Goal: Transaction & Acquisition: Purchase product/service

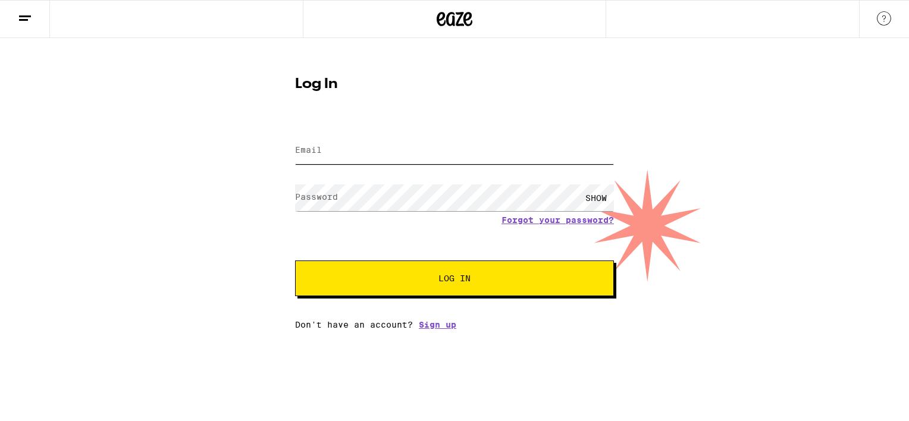
click at [386, 149] on input "Email" at bounding box center [454, 150] width 319 height 27
click at [295, 260] on button "Log In" at bounding box center [454, 278] width 319 height 36
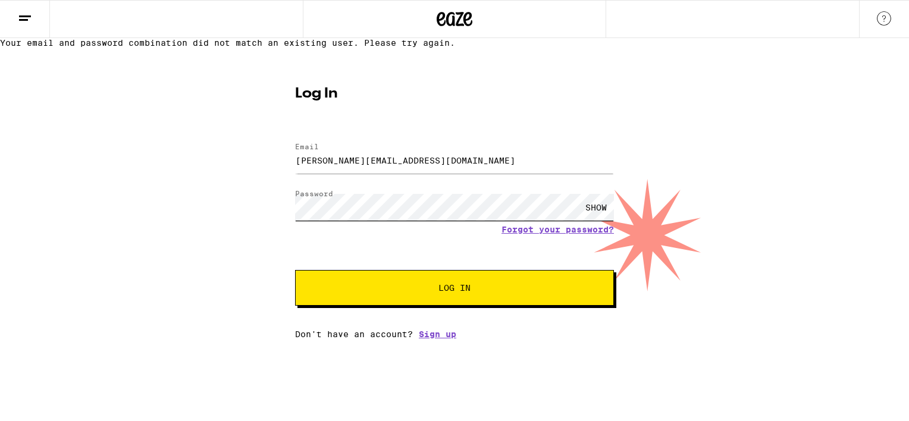
click at [295, 270] on button "Log In" at bounding box center [454, 288] width 319 height 36
drag, startPoint x: 428, startPoint y: 184, endPoint x: 86, endPoint y: 200, distance: 342.9
click at [86, 200] on div "Your email and password combination did not match an existing user. Please try …" at bounding box center [454, 188] width 909 height 301
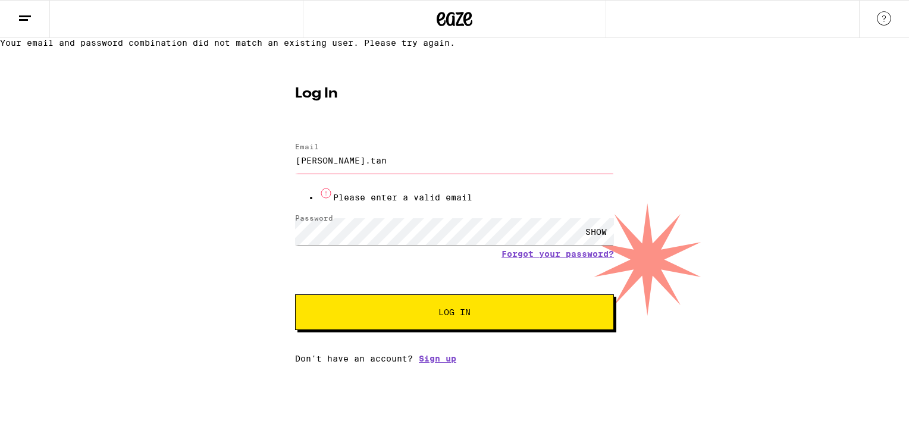
type input "[PERSON_NAME][EMAIL_ADDRESS][DOMAIN_NAME]"
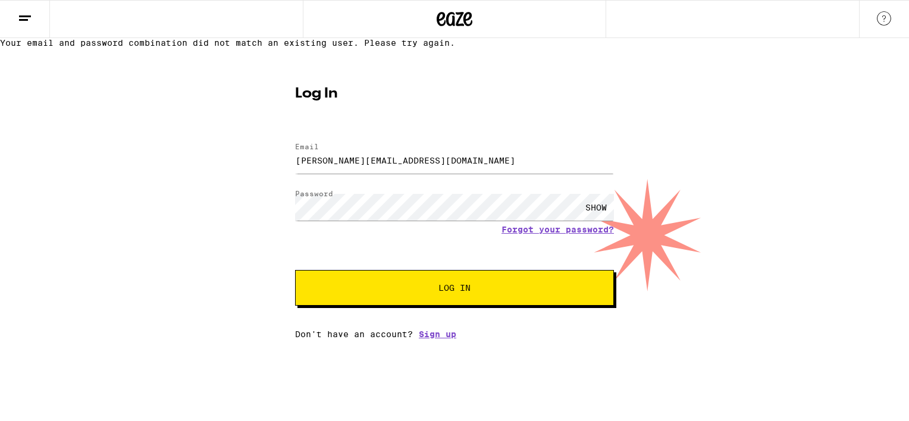
click at [436, 292] on span "Log In" at bounding box center [454, 288] width 222 height 8
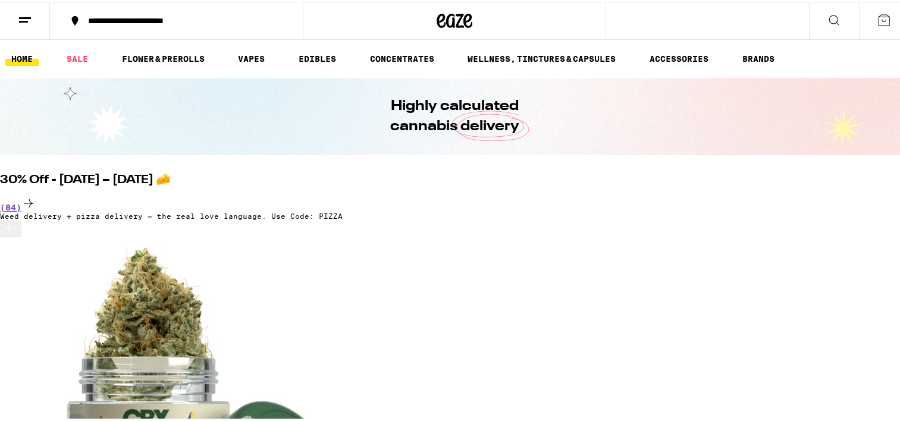
click at [866, 21] on button at bounding box center [884, 19] width 50 height 37
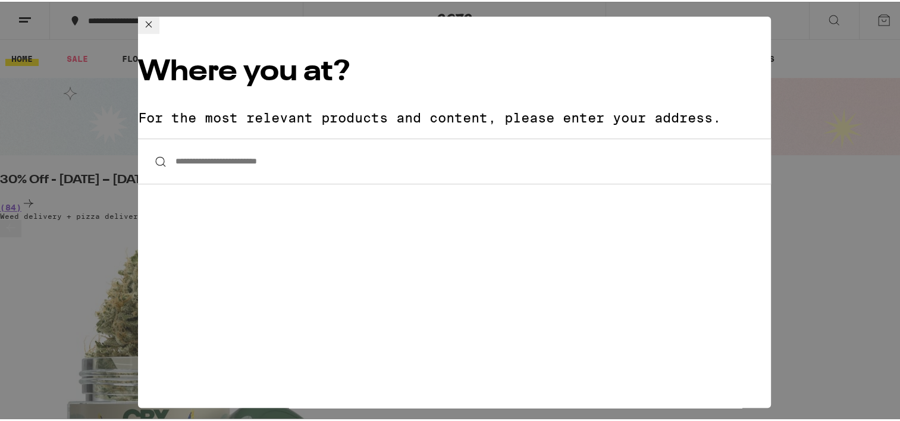
click at [156, 30] on icon at bounding box center [149, 22] width 14 height 14
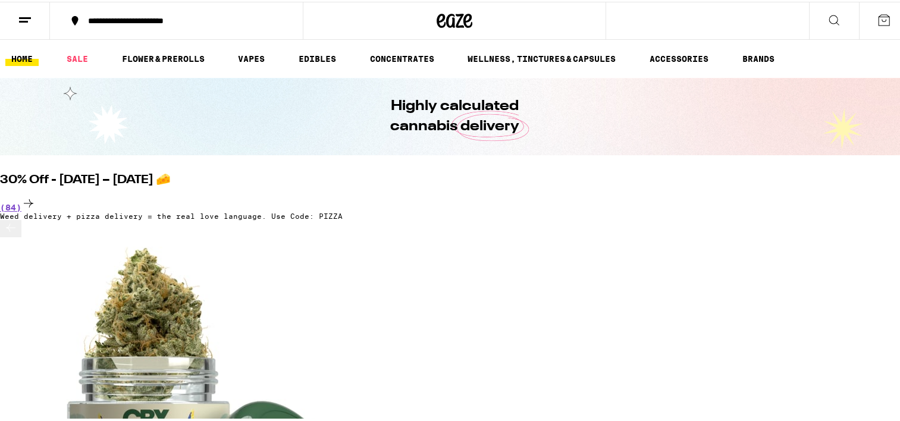
click at [194, 24] on button "**********" at bounding box center [176, 19] width 253 height 36
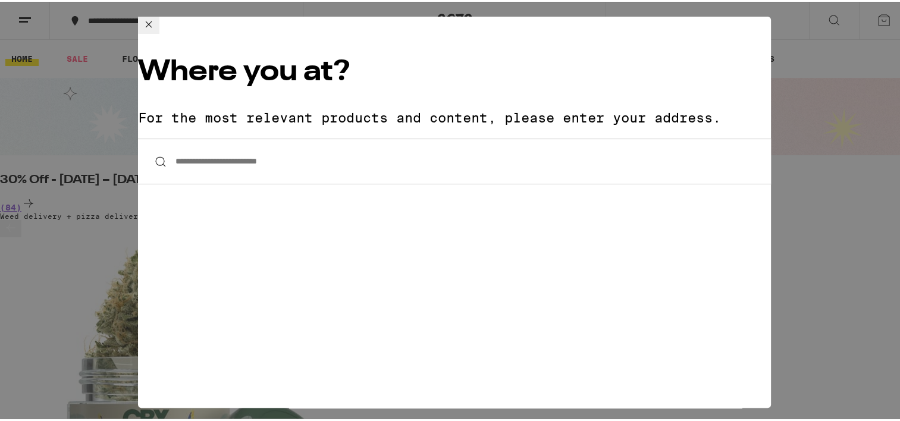
click at [293, 137] on input "**********" at bounding box center [454, 160] width 633 height 46
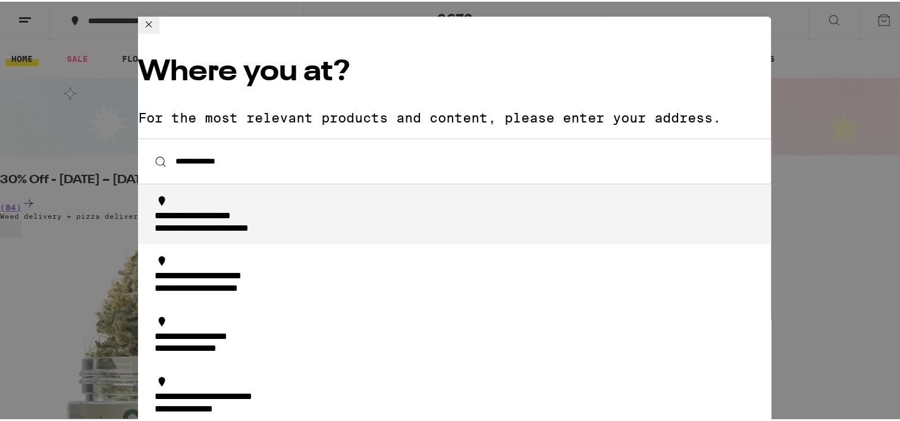
click at [404, 209] on div "**********" at bounding box center [458, 221] width 607 height 24
type input "**********"
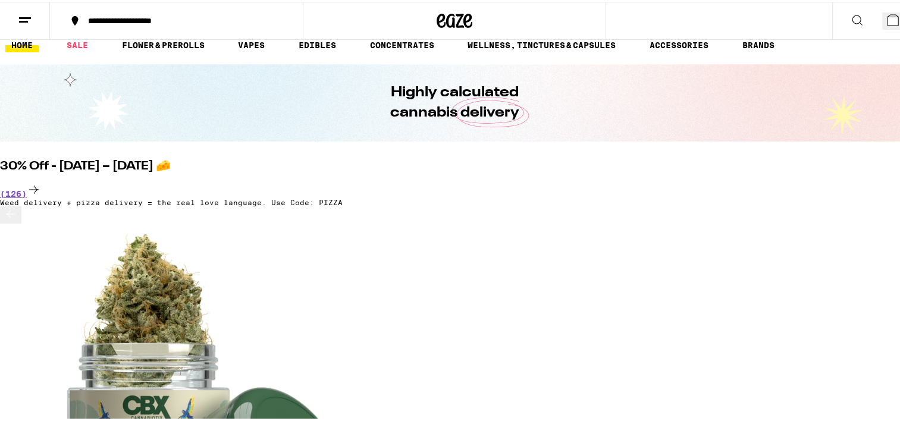
scroll to position [59, 0]
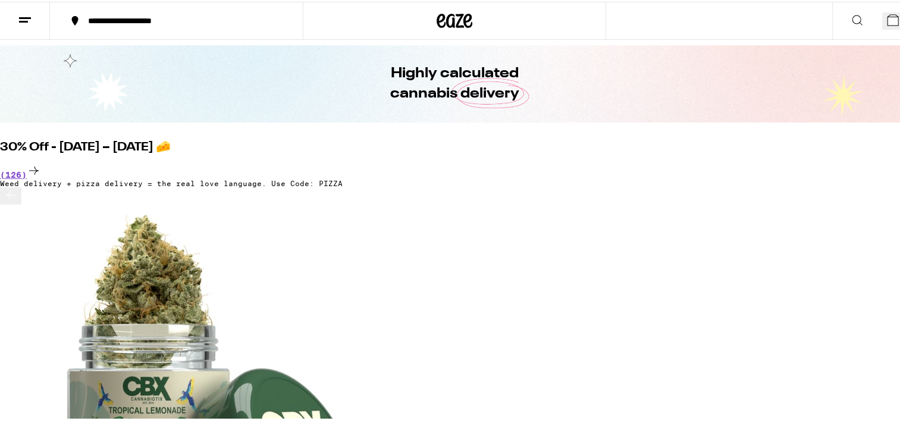
scroll to position [0, 6051]
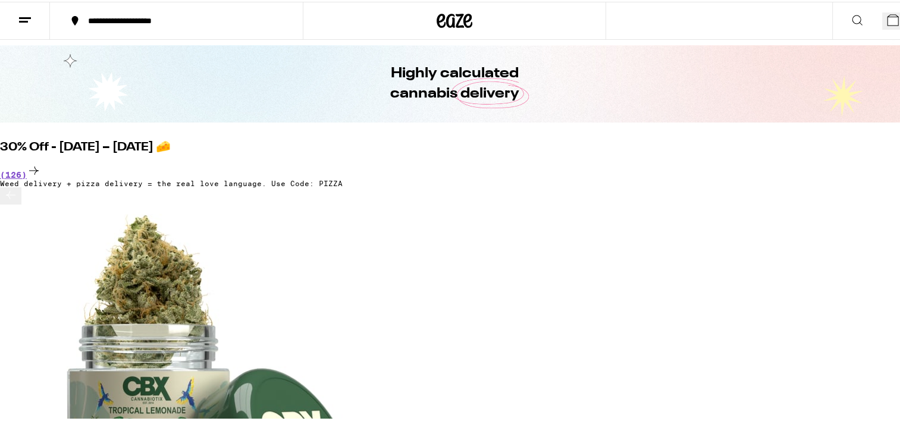
click at [18, 200] on icon at bounding box center [11, 193] width 14 height 14
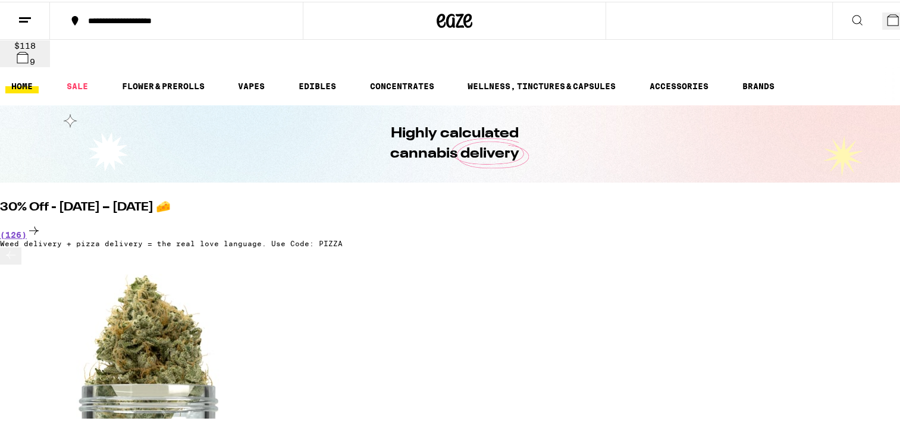
scroll to position [0, 0]
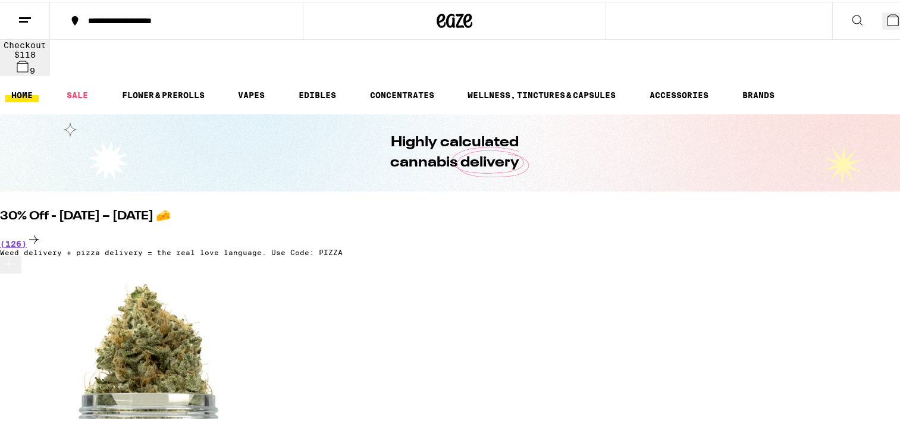
click at [78, 74] on ul "HOME SALE FLOWER & PREROLLS VAPES EDIBLES CONCENTRATES WELLNESS, TINCTURES & CA…" at bounding box center [454, 93] width 909 height 38
click at [81, 86] on link "SALE" at bounding box center [77, 93] width 33 height 14
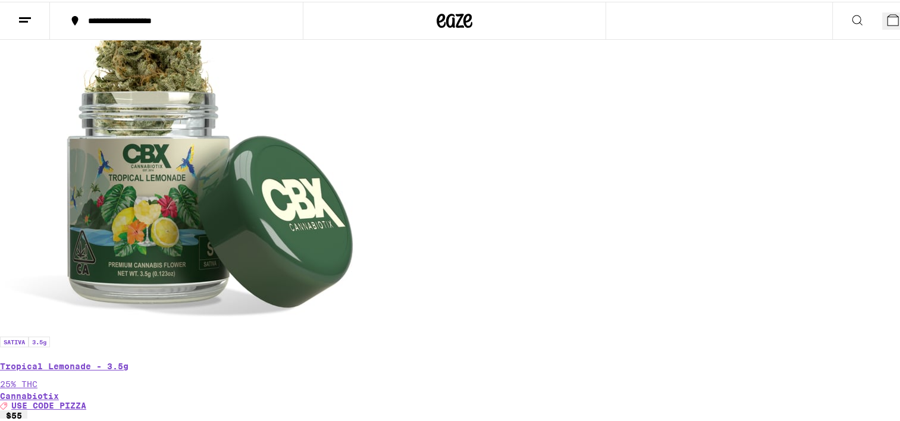
scroll to position [357, 0]
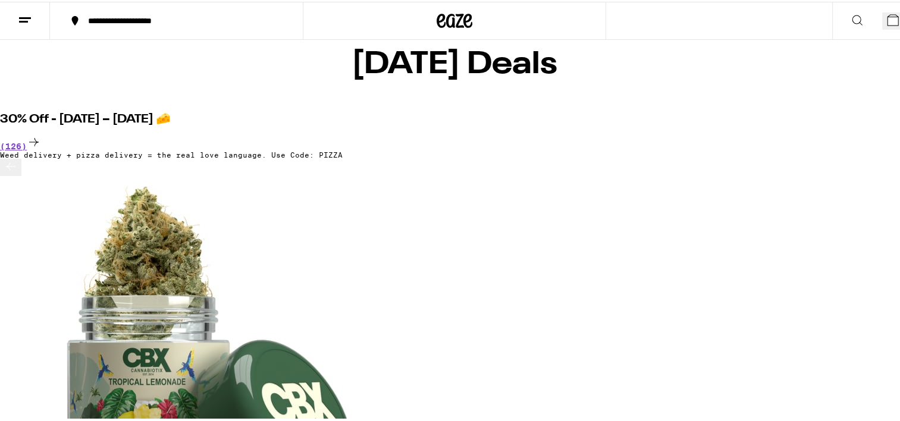
scroll to position [0, 0]
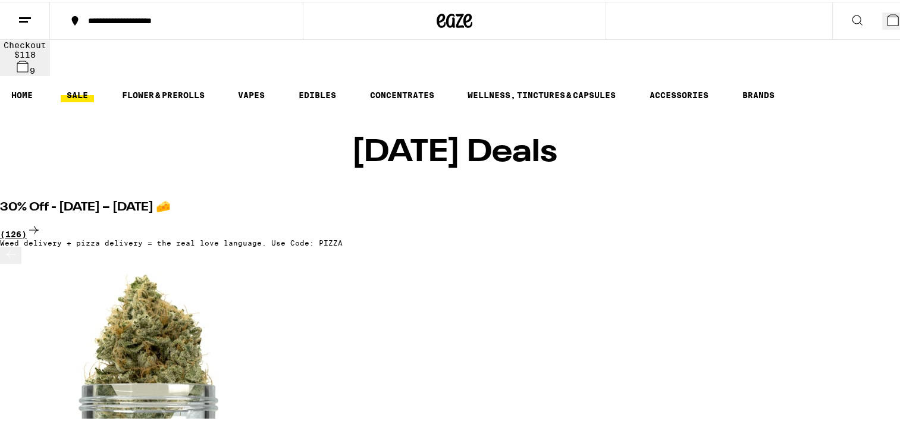
click at [850, 221] on div "(126)" at bounding box center [454, 229] width 909 height 16
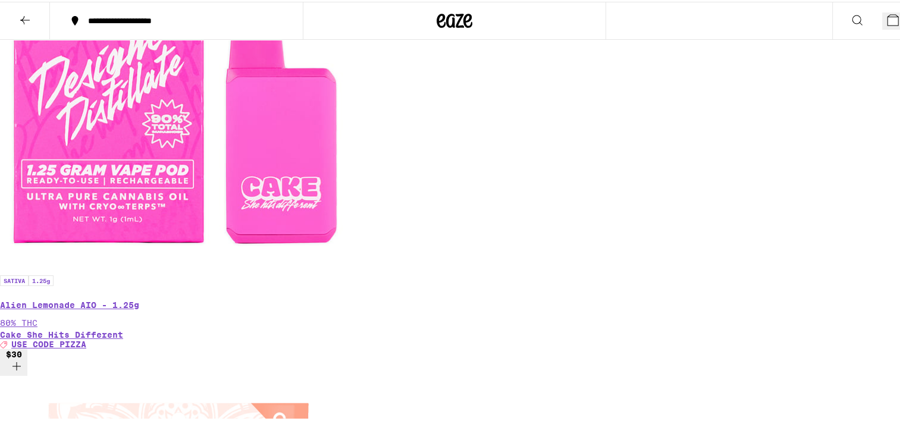
scroll to position [1717, 0]
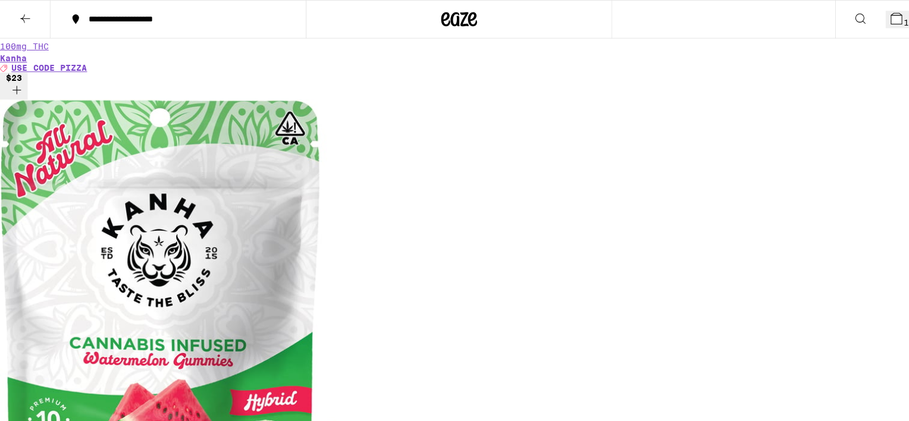
scroll to position [3064, 0]
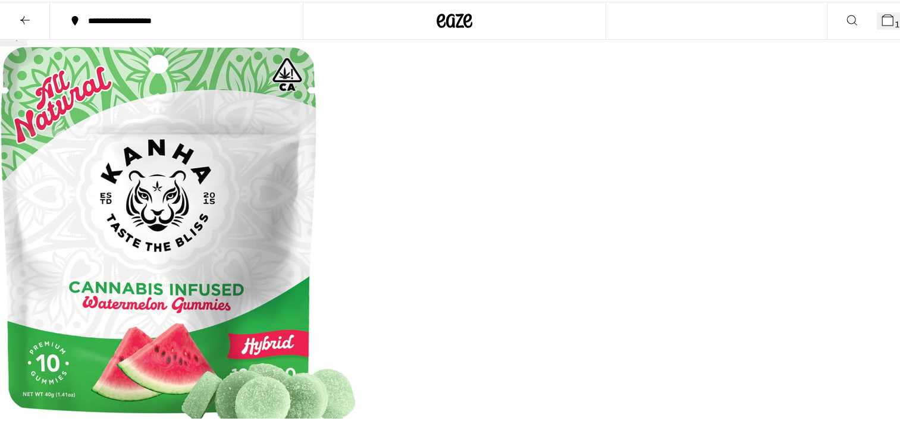
click at [882, 26] on button "10" at bounding box center [893, 19] width 32 height 17
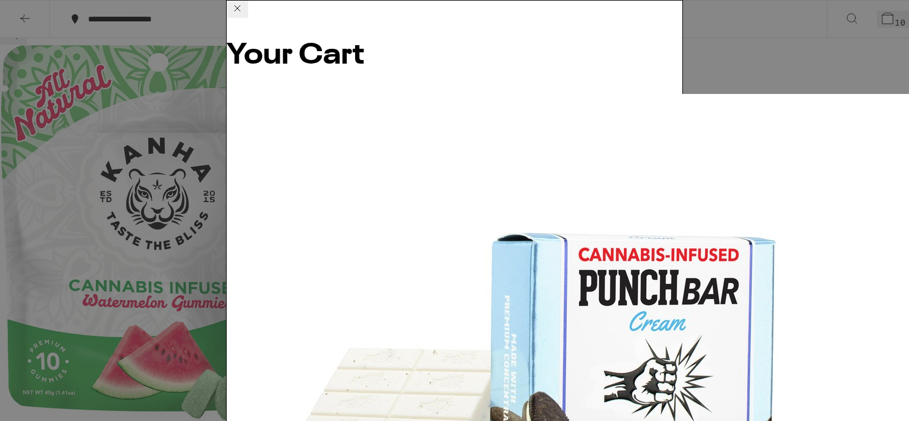
click at [244, 15] on icon at bounding box center [237, 8] width 14 height 14
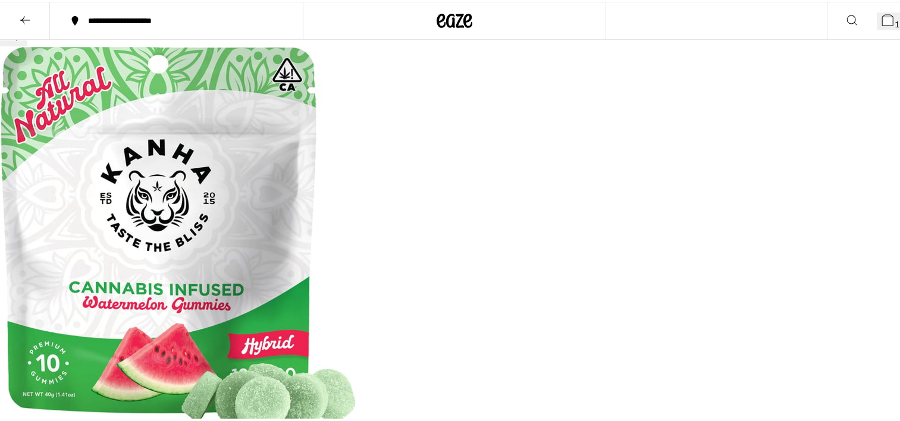
click at [28, 21] on icon at bounding box center [25, 18] width 14 height 14
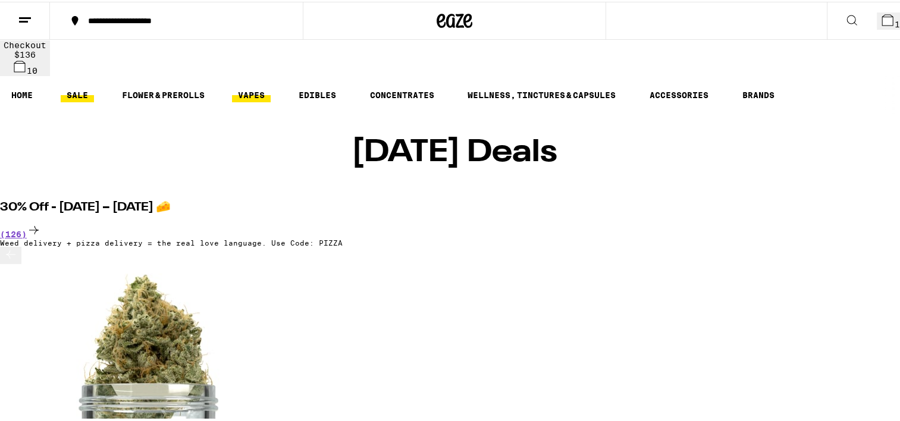
click at [257, 86] on link "VAPES" at bounding box center [251, 93] width 39 height 14
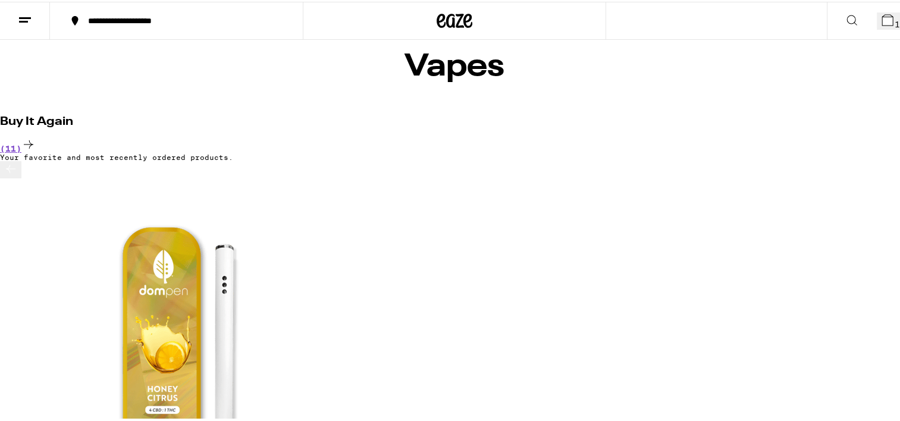
scroll to position [119, 0]
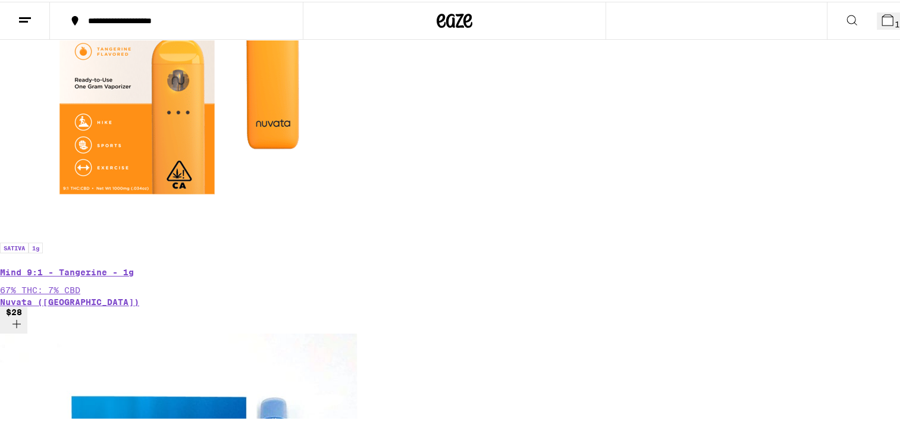
scroll to position [892, 0]
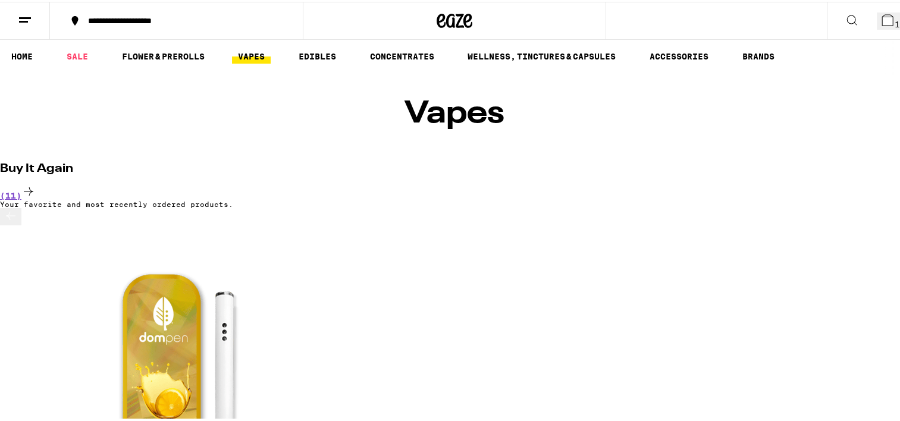
scroll to position [59, 0]
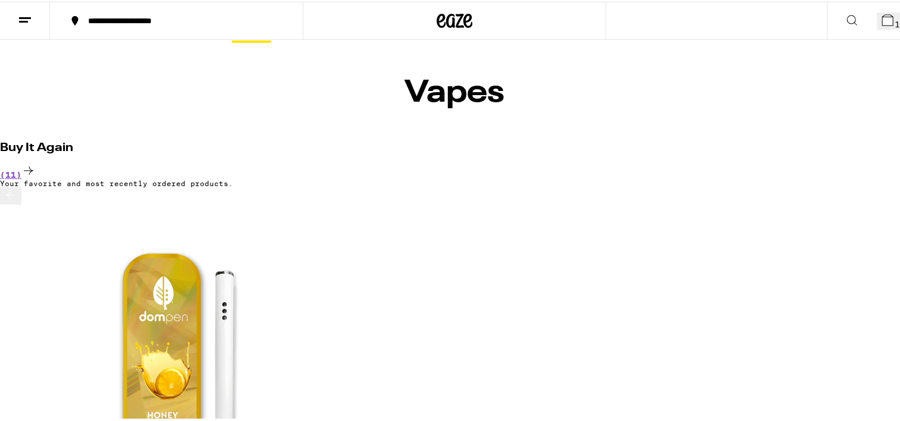
click at [18, 200] on icon at bounding box center [11, 193] width 14 height 14
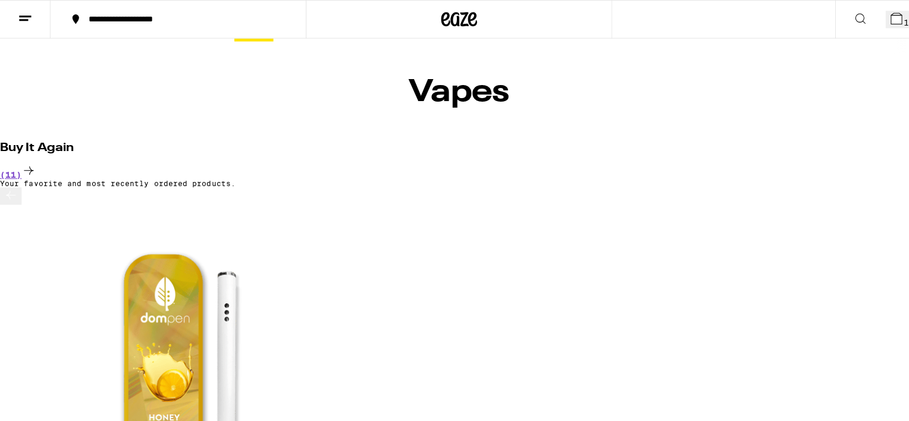
scroll to position [0, 0]
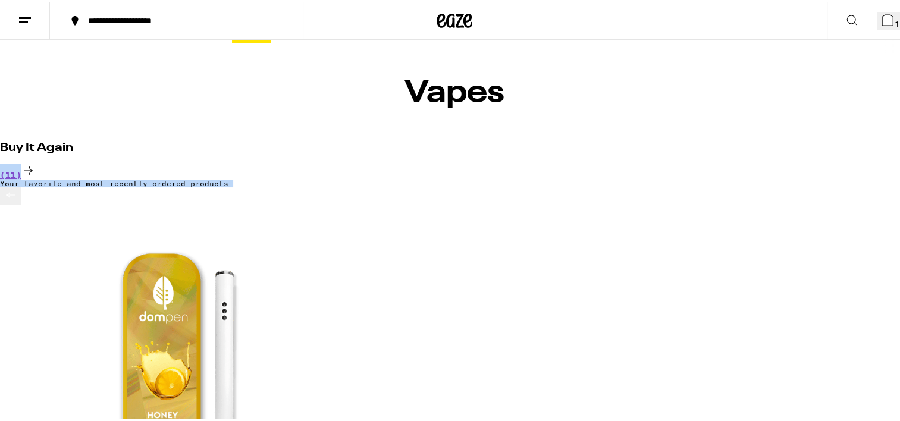
drag, startPoint x: 36, startPoint y: 245, endPoint x: 538, endPoint y: 99, distance: 522.1
click at [322, 140] on h2 "Buy It Again" at bounding box center [454, 146] width 909 height 12
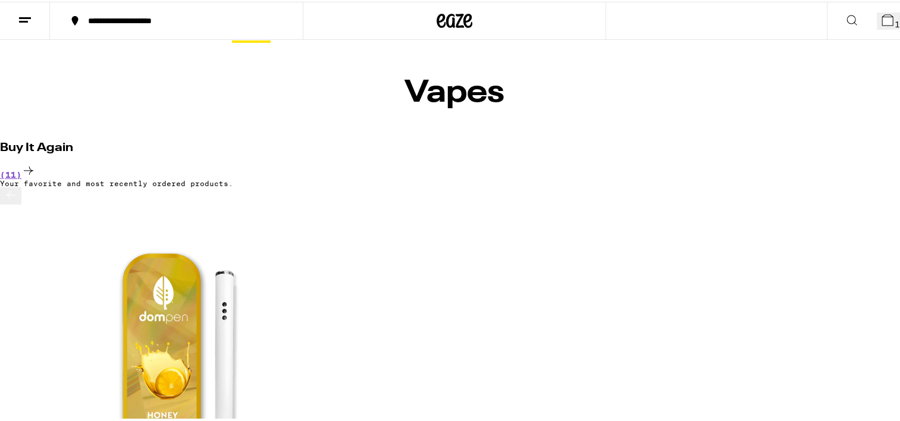
click at [894, 18] on span "12" at bounding box center [899, 23] width 11 height 10
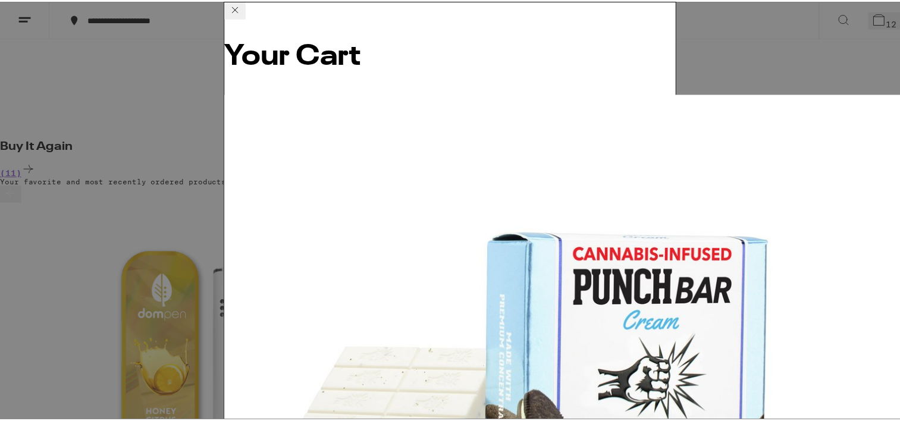
scroll to position [328, 0]
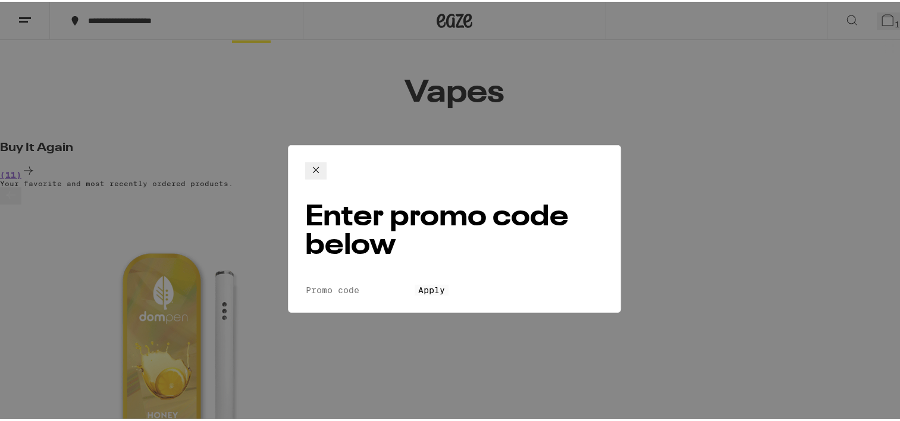
click at [387, 266] on input "Promo Code" at bounding box center [359, 271] width 109 height 11
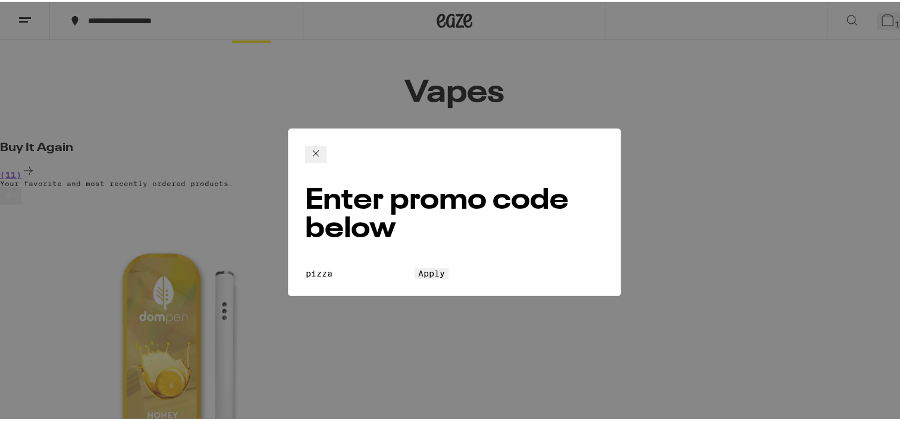
type input "pizza"
click at [414, 266] on button "Apply" at bounding box center [431, 271] width 34 height 11
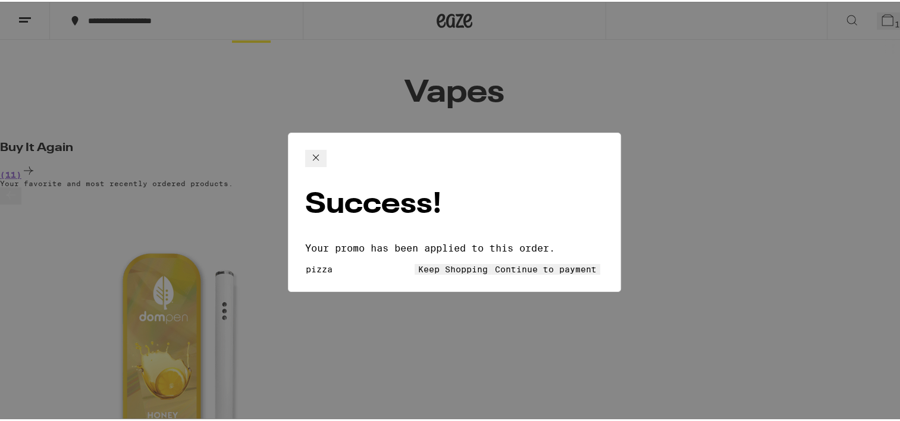
click at [491, 262] on button "Continue to payment" at bounding box center [545, 267] width 109 height 11
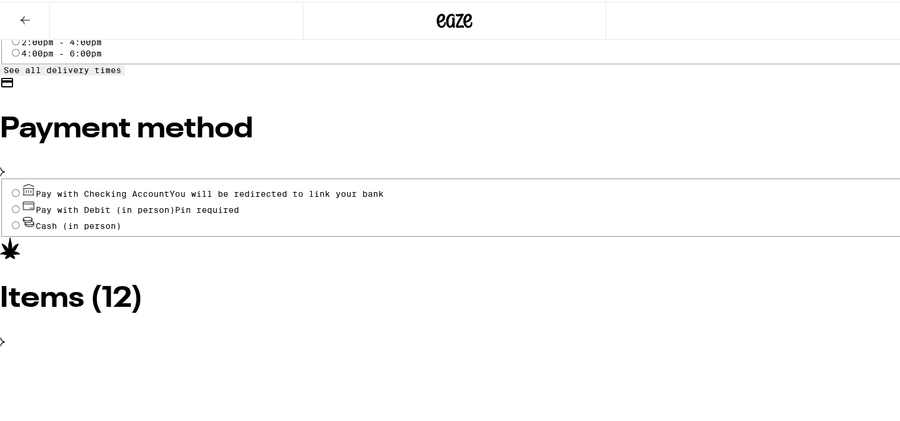
scroll to position [588, 0]
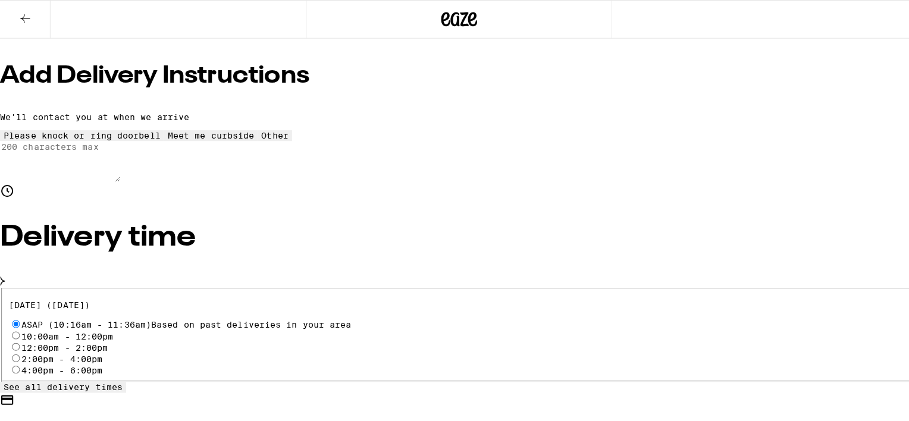
scroll to position [0, 0]
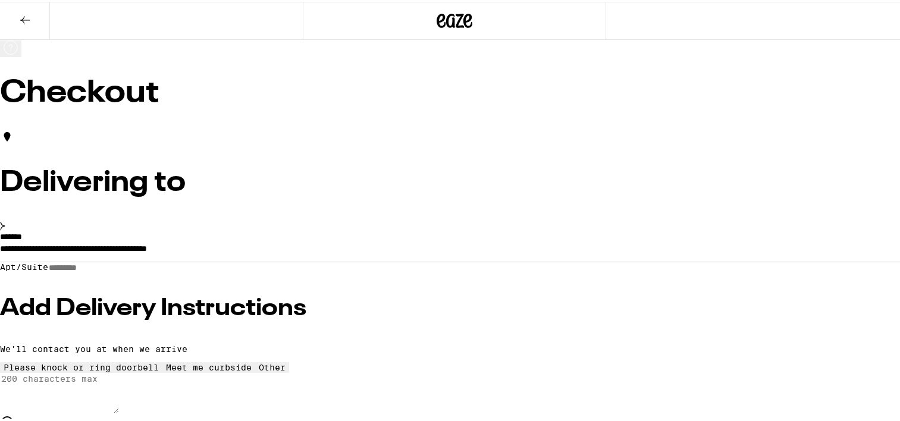
click at [26, 18] on icon at bounding box center [25, 18] width 14 height 14
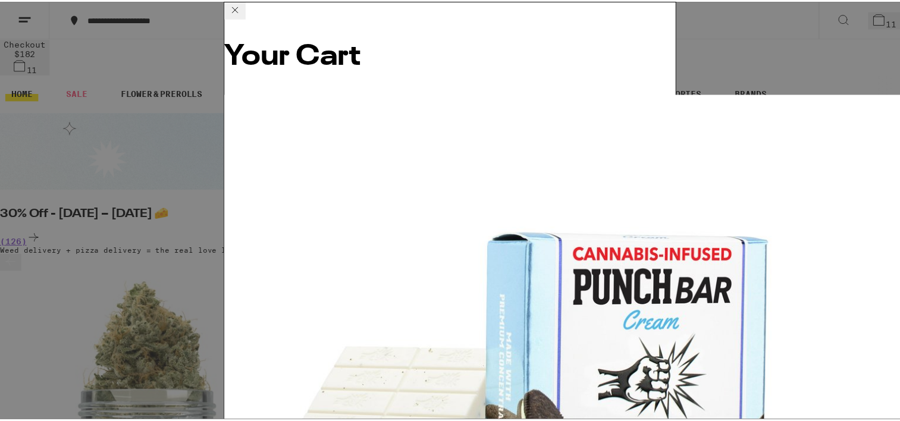
scroll to position [95, 0]
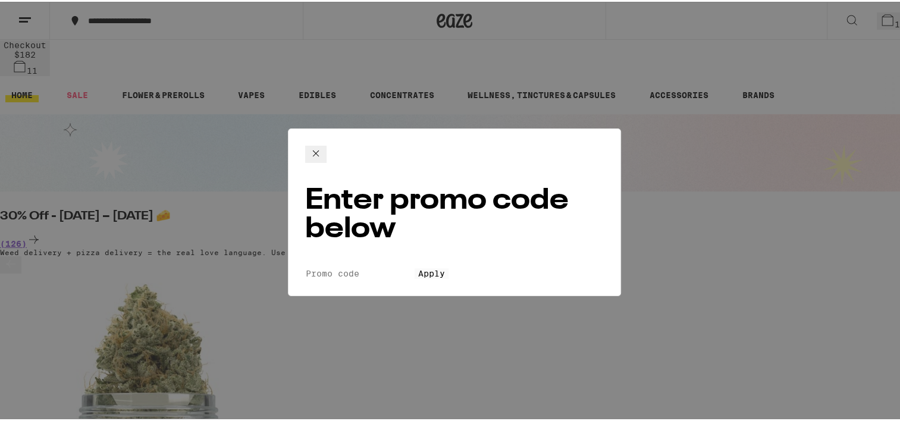
click at [400, 266] on input "Promo Code" at bounding box center [359, 271] width 109 height 11
click at [323, 148] on icon at bounding box center [316, 152] width 14 height 14
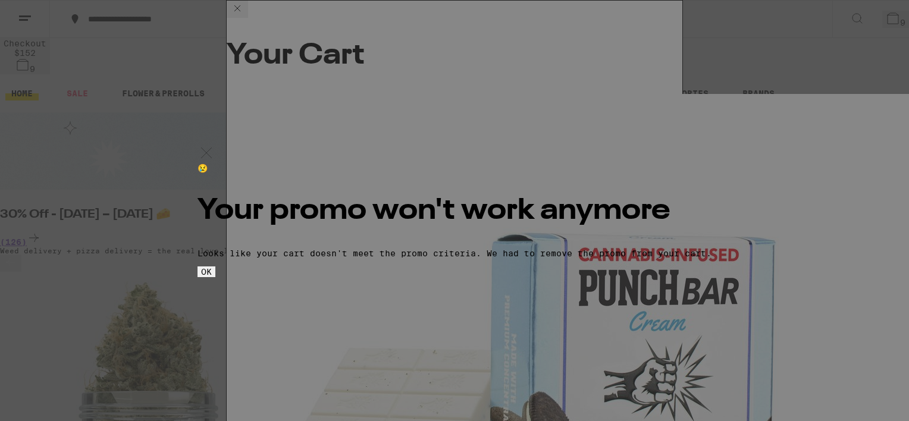
scroll to position [242, 0]
click at [215, 277] on button "OK" at bounding box center [206, 271] width 18 height 11
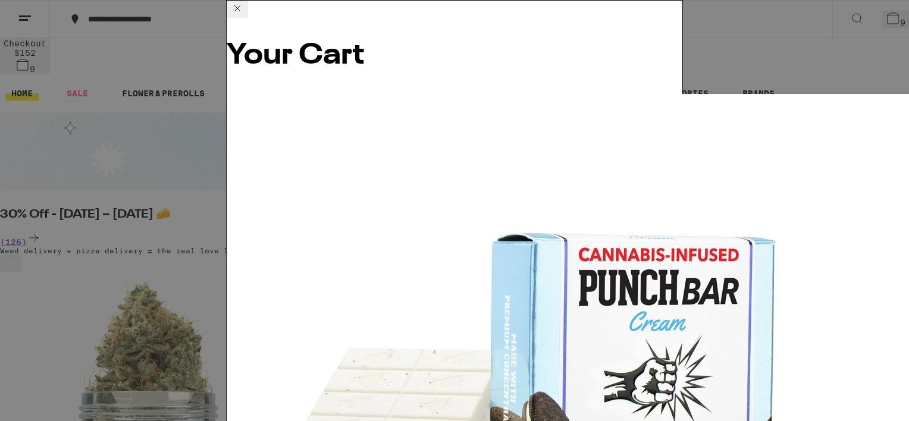
scroll to position [0, 0]
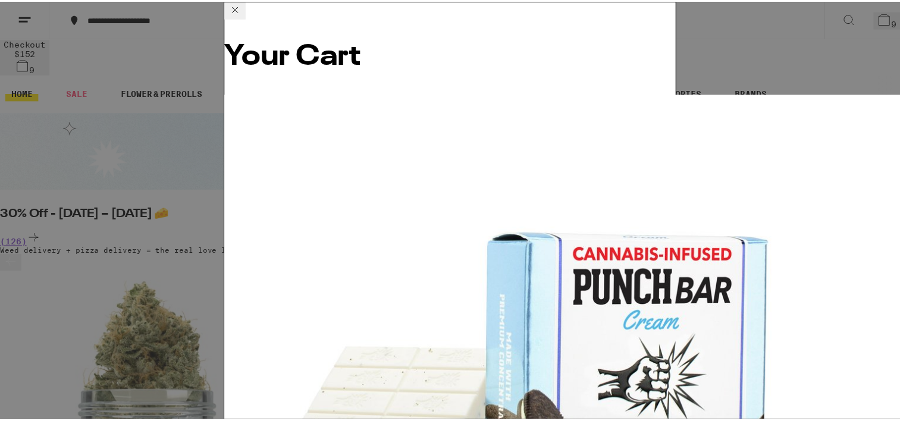
scroll to position [242, 0]
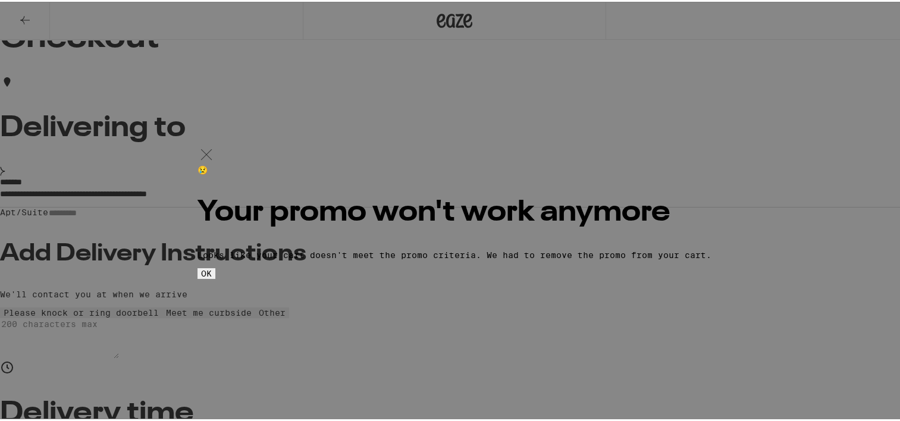
scroll to position [119, 0]
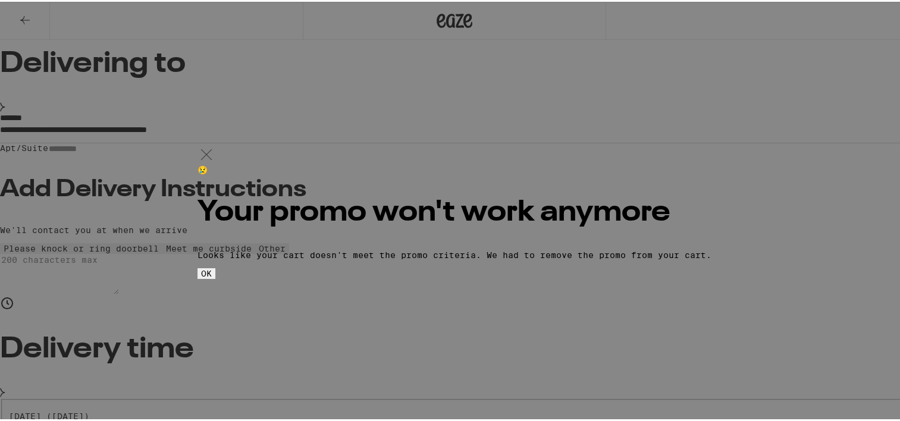
click at [215, 277] on button "OK" at bounding box center [206, 271] width 18 height 11
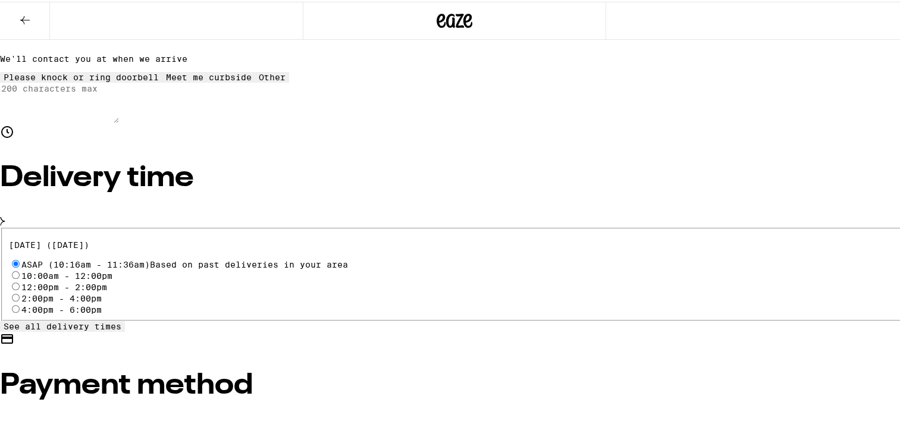
scroll to position [297, 0]
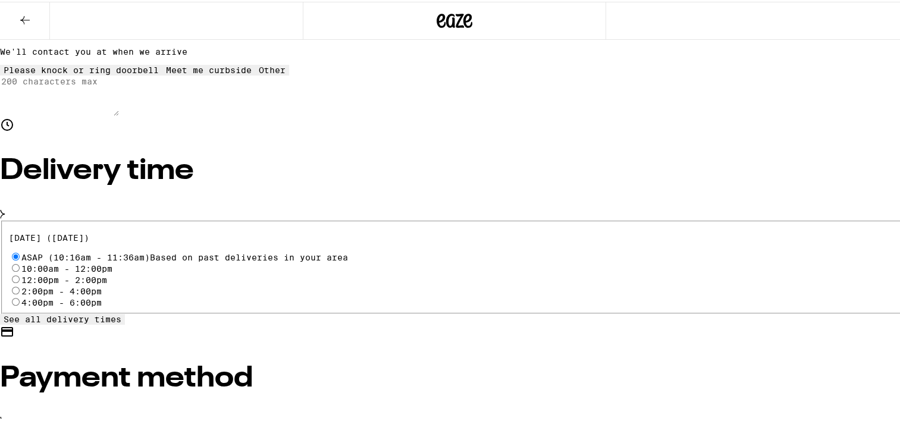
radio input "true"
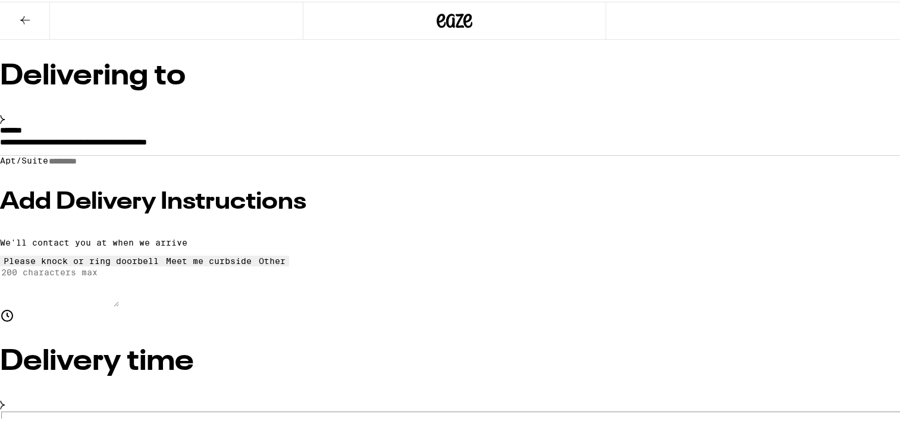
scroll to position [86, 0]
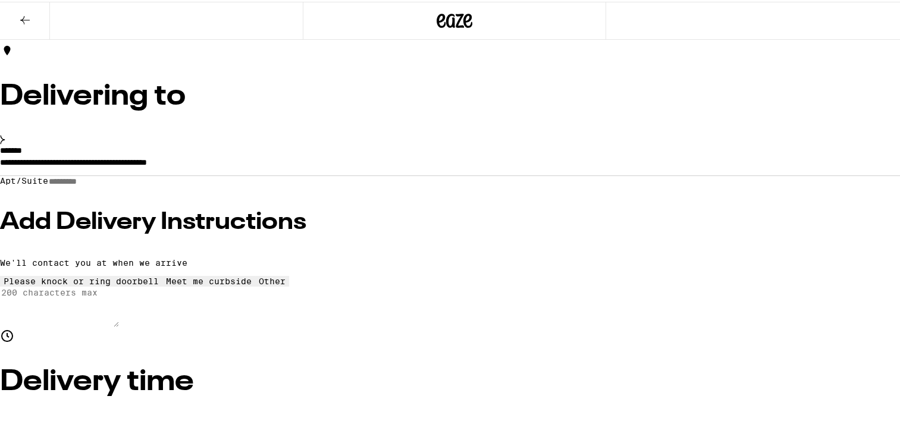
type input "5"
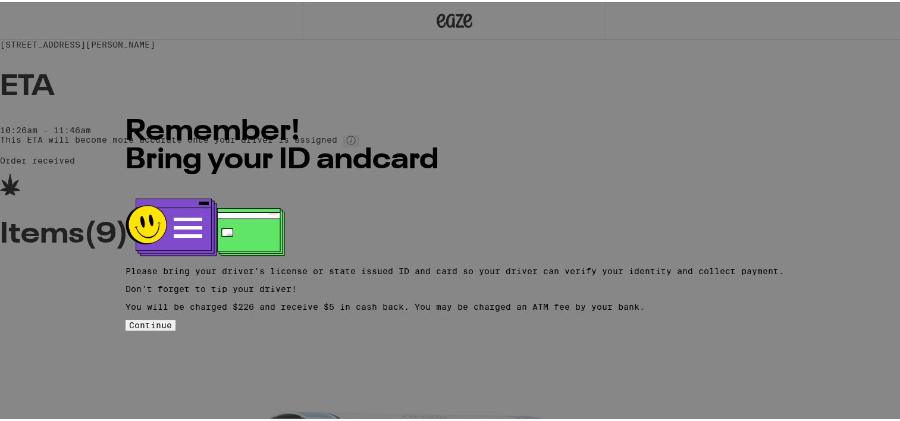
click at [175, 326] on button "Continue" at bounding box center [150, 323] width 50 height 11
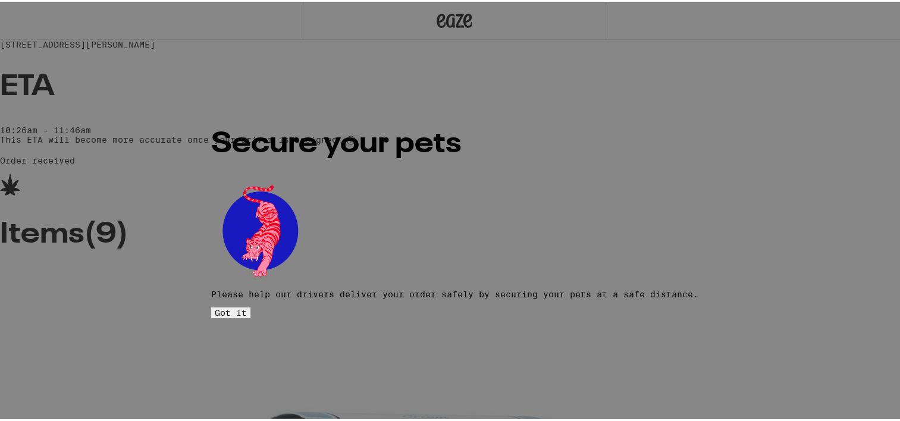
click at [247, 306] on span "Got it" at bounding box center [231, 311] width 32 height 10
